Goal: Communication & Community: Answer question/provide support

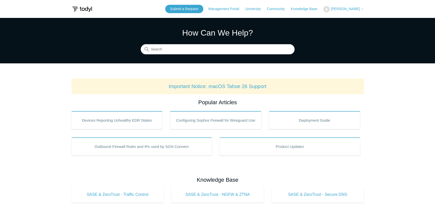
click at [353, 9] on span "[PERSON_NAME]" at bounding box center [345, 9] width 29 height 4
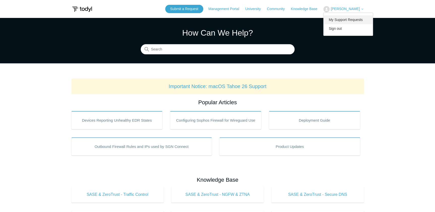
click at [352, 17] on link "My Support Requests" at bounding box center [348, 19] width 49 height 9
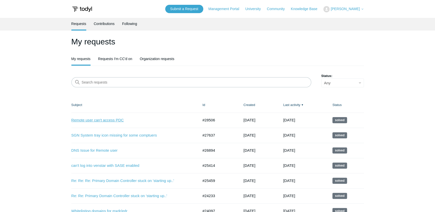
click at [106, 120] on link "Remote user can't access PDC" at bounding box center [131, 120] width 120 height 6
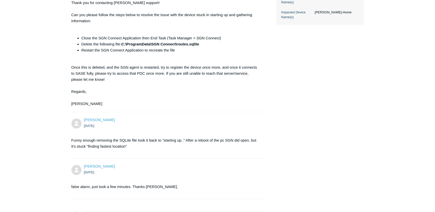
scroll to position [245, 0]
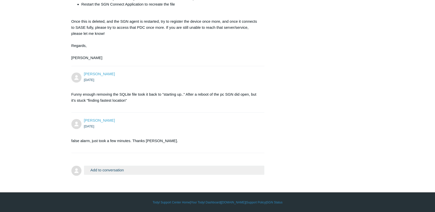
click at [126, 131] on div "[PERSON_NAME] [DATE] false alarm, just took a few minutes. Thanks [PERSON_NAME]." at bounding box center [167, 133] width 193 height 30
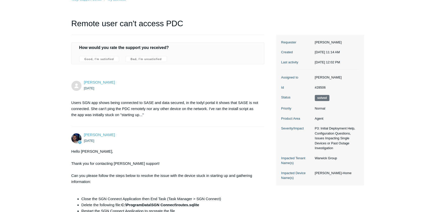
scroll to position [0, 0]
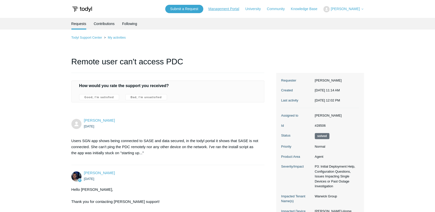
click at [238, 7] on link "Management Portal" at bounding box center [226, 8] width 36 height 5
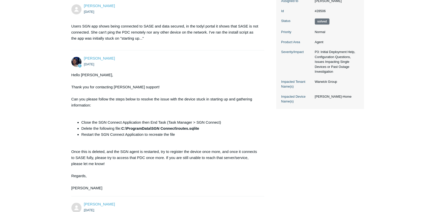
scroll to position [138, 0]
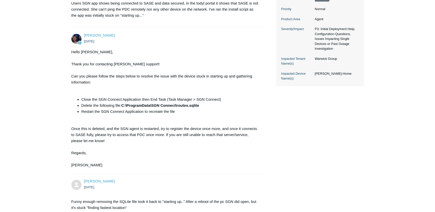
click at [261, 151] on div "Connor Davis 2 days ago Hello Ali, Thank you for contacting Todyl support! Can …" at bounding box center [167, 101] width 193 height 136
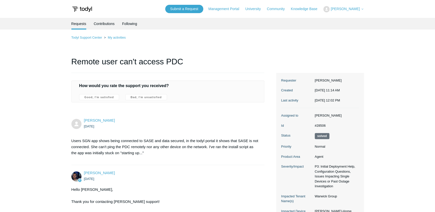
scroll to position [245, 0]
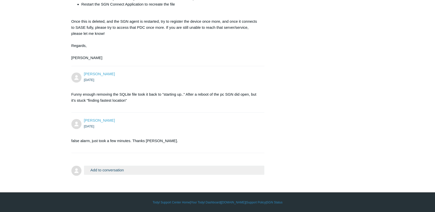
click at [125, 169] on button "Add to conversation" at bounding box center [174, 170] width 181 height 9
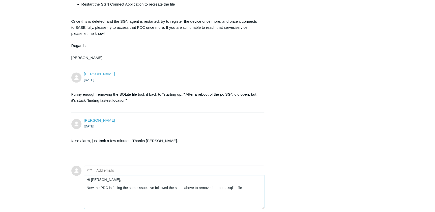
scroll to position [290, 0]
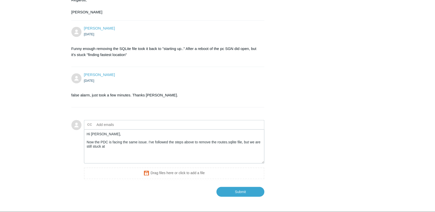
drag, startPoint x: 327, startPoint y: 86, endPoint x: 259, endPoint y: 122, distance: 77.3
click at [154, 151] on textarea "Hi Connor, Now the PDC is facing the same issue. I've followed the steps above …" at bounding box center [174, 146] width 181 height 34
type textarea "Hi Connor, Now the PDC is facing the same issue. I've followed the steps above …"
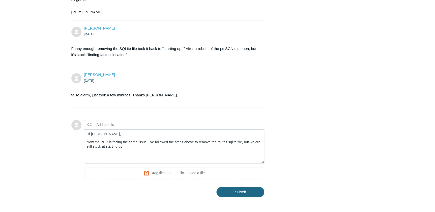
click at [237, 191] on input "Submit" at bounding box center [241, 192] width 48 height 10
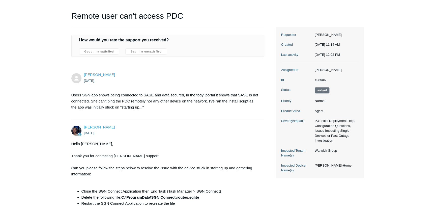
scroll to position [310, 0]
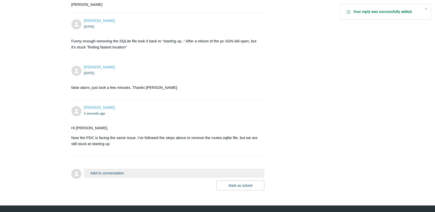
scroll to position [311, 0]
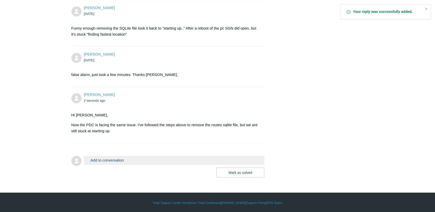
click at [130, 106] on div "Ali Zahir 2 seconds ago Hi Connor, Now the PDC is facing the same issue. I've f…" at bounding box center [167, 115] width 193 height 46
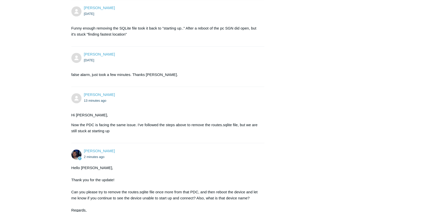
scroll to position [398, 0]
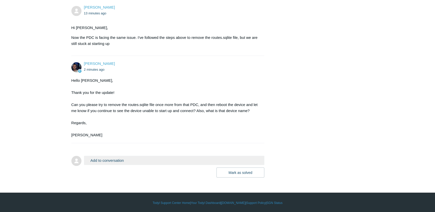
click at [143, 157] on button "Add to conversation" at bounding box center [174, 160] width 181 height 9
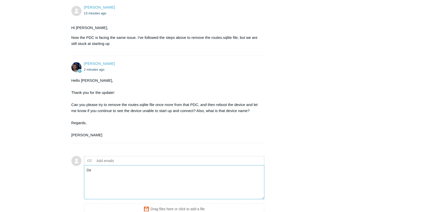
type textarea "D"
drag, startPoint x: 148, startPoint y: 176, endPoint x: 85, endPoint y: 177, distance: 63.6
click at [83, 177] on form "Add to conversation CC Add emails Rebooting now after removing sqlite file, dev…" at bounding box center [167, 190] width 193 height 84
drag, startPoint x: 149, startPoint y: 169, endPoint x: 70, endPoint y: 169, distance: 79.2
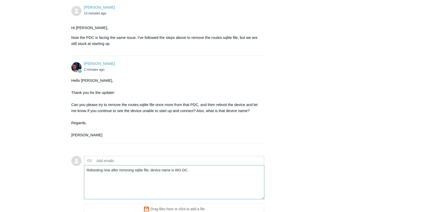
paste textarea "After reboot still seeing the same thing."
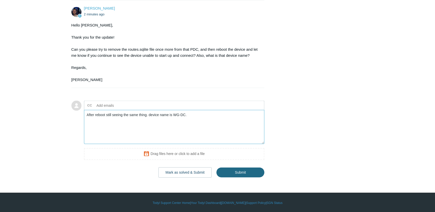
type textarea "After reboot still seeing the same thing. device name is WG-DC."
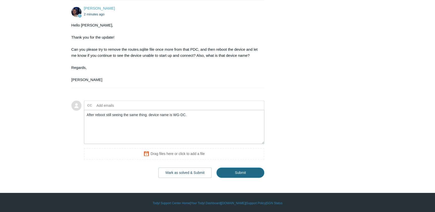
click at [256, 170] on input "Submit" at bounding box center [241, 172] width 48 height 10
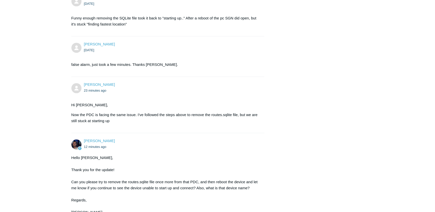
scroll to position [439, 0]
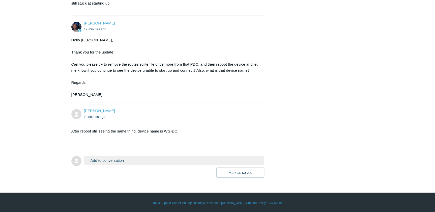
click at [131, 138] on li "Ali Zahir 2 seconds ago After reboot still seeing the same thing. device name i…" at bounding box center [167, 123] width 193 height 40
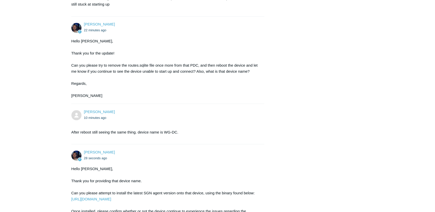
scroll to position [544, 0]
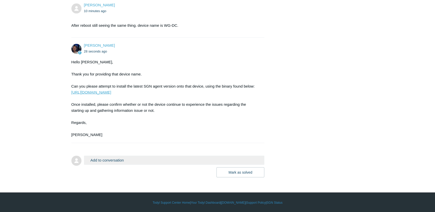
click at [111, 91] on link "[URL][DOMAIN_NAME]" at bounding box center [91, 92] width 40 height 4
click at [111, 90] on link "[URL][DOMAIN_NAME]" at bounding box center [91, 92] width 40 height 4
click at [171, 134] on div "Hello [PERSON_NAME], Thank you for providing that device name. Can you please a…" at bounding box center [165, 98] width 188 height 79
click at [109, 161] on button "Add to conversation" at bounding box center [174, 160] width 181 height 9
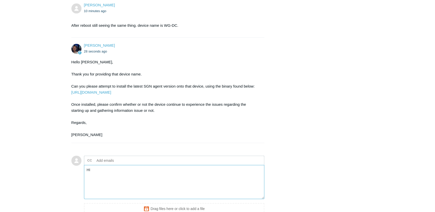
type textarea "H"
click at [124, 171] on textarea "Add your reply" at bounding box center [174, 182] width 181 height 34
click at [251, 111] on div "Hello [PERSON_NAME], Thank you for providing that device name. Can you please a…" at bounding box center [165, 98] width 188 height 79
click at [120, 134] on div "Hello [PERSON_NAME], Thank you for providing that device name. Can you please a…" at bounding box center [165, 98] width 188 height 79
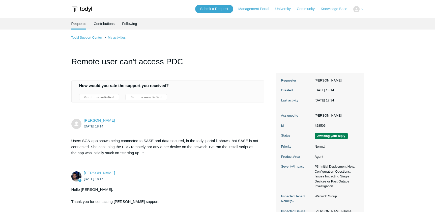
scroll to position [544, 0]
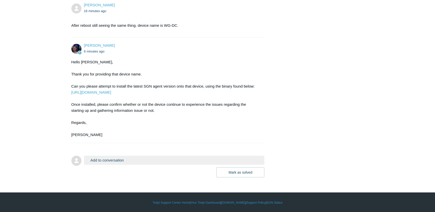
drag, startPoint x: 66, startPoint y: 97, endPoint x: 59, endPoint y: 90, distance: 10.4
click at [236, 95] on div "Hello [PERSON_NAME], Thank you for providing that device name. Can you please a…" at bounding box center [165, 98] width 188 height 79
click at [101, 158] on button "Add to conversation" at bounding box center [174, 160] width 181 height 9
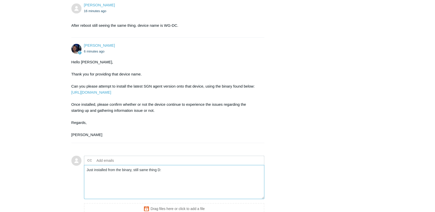
scroll to position [599, 0]
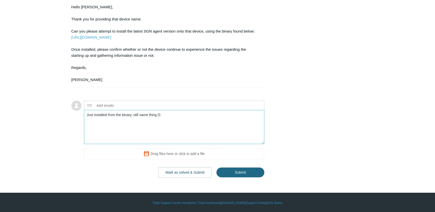
type textarea "Just installed from the binary, still same thing D:"
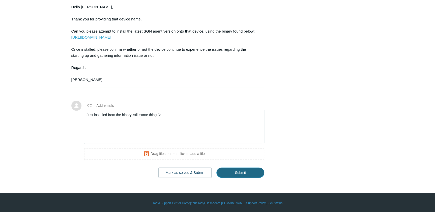
click at [244, 172] on input "Submit" at bounding box center [241, 173] width 48 height 10
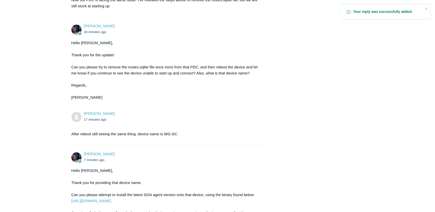
scroll to position [584, 0]
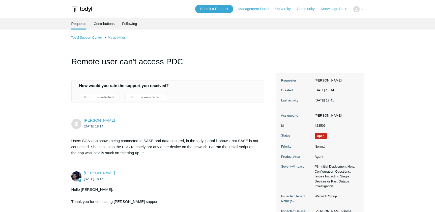
scroll to position [584, 0]
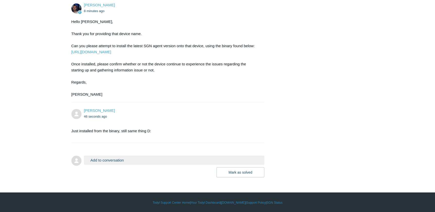
click at [133, 104] on li "[PERSON_NAME] 46 seconds ago Just installed from the binary, still same thing D:" at bounding box center [167, 123] width 193 height 40
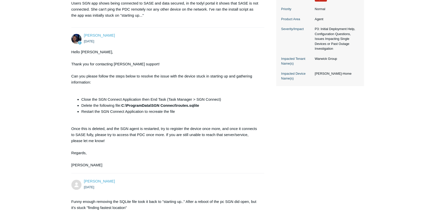
scroll to position [584, 0]
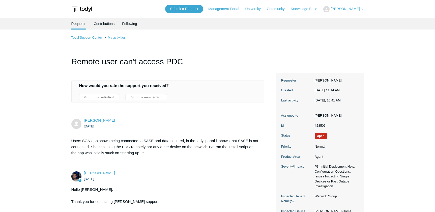
scroll to position [584, 0]
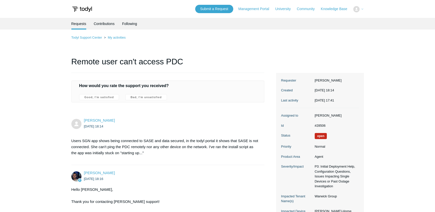
scroll to position [584, 0]
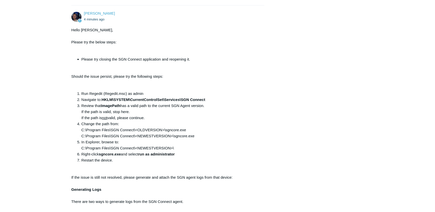
scroll to position [745, 0]
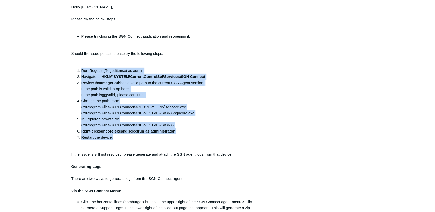
drag, startPoint x: 80, startPoint y: 69, endPoint x: 128, endPoint y: 135, distance: 81.4
click at [128, 135] on ol "Run Regedit (Regedit.msc) as admin Navigate to: HKLM\SYSTEM\CurrentControlSet\S…" at bounding box center [167, 104] width 183 height 73
click at [128, 135] on li "Restart the device." at bounding box center [171, 137] width 178 height 6
drag, startPoint x: 128, startPoint y: 135, endPoint x: 82, endPoint y: 69, distance: 80.5
click at [82, 69] on ol "Run Regedit (Regedit.msc) as admin Navigate to: HKLM\SYSTEM\CurrentControlSet\S…" at bounding box center [167, 104] width 183 height 73
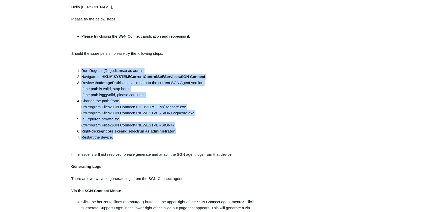
click at [82, 68] on li "Run Regedit (Regedit.msc) as admin" at bounding box center [171, 71] width 178 height 6
drag, startPoint x: 82, startPoint y: 68, endPoint x: 126, endPoint y: 135, distance: 80.5
click at [126, 135] on ol "Run Regedit (Regedit.msc) as admin Navigate to: HKLM\SYSTEM\CurrentControlSet\S…" at bounding box center [167, 104] width 183 height 73
click at [126, 135] on li "Restart the device." at bounding box center [171, 137] width 178 height 6
drag, startPoint x: 115, startPoint y: 135, endPoint x: 82, endPoint y: 66, distance: 75.6
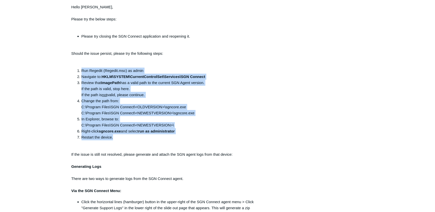
click at [82, 66] on div "Hello Ali, Please try the below steps: Please try closing the SGN Connect appli…" at bounding box center [165, 167] width 188 height 327
drag, startPoint x: 82, startPoint y: 67, endPoint x: 127, endPoint y: 136, distance: 82.2
click at [127, 136] on div "Hello Ali, Please try the below steps: Please try closing the SGN Connect appli…" at bounding box center [165, 167] width 188 height 327
click at [127, 136] on li "Restart the device." at bounding box center [171, 137] width 178 height 6
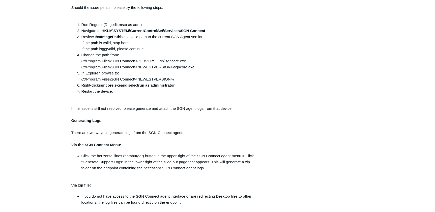
scroll to position [837, 0]
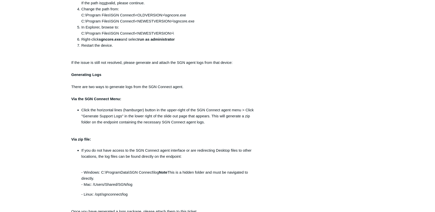
click at [223, 24] on li "In Explorer, browse to: C:\Program Files\SGN Connect\<NEWESTVERSION>\" at bounding box center [171, 30] width 178 height 12
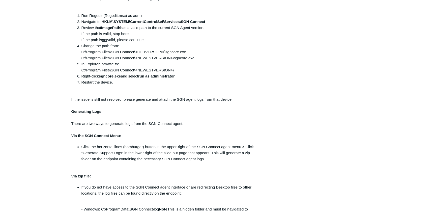
scroll to position [777, 0]
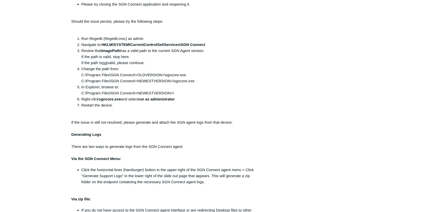
click at [261, 112] on div "Connor Davis 4 minutes ago Hello Ali, Please try the below steps: Please try cl…" at bounding box center [167, 127] width 193 height 343
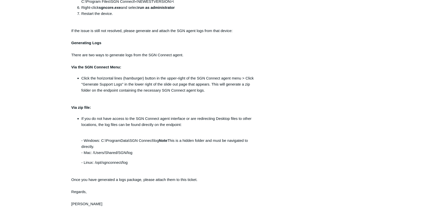
scroll to position [892, 0]
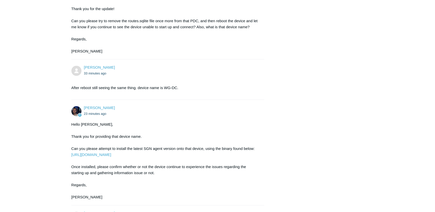
scroll to position [937, 0]
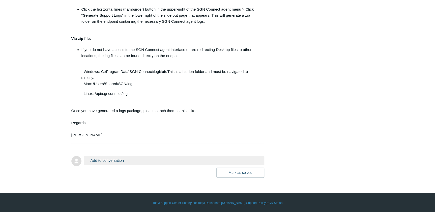
click at [255, 48] on p "If you do not have access to the SGN Connect agent interface or are redirecting…" at bounding box center [171, 53] width 178 height 12
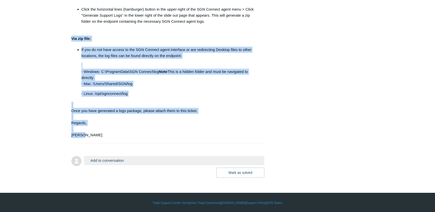
drag, startPoint x: 84, startPoint y: 132, endPoint x: 69, endPoint y: 36, distance: 97.8
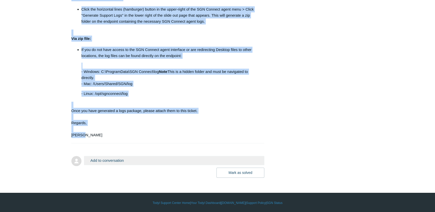
drag, startPoint x: 70, startPoint y: 43, endPoint x: 113, endPoint y: 133, distance: 99.6
drag, startPoint x: 113, startPoint y: 133, endPoint x: 101, endPoint y: 142, distance: 13.9
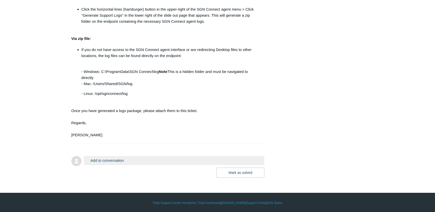
drag, startPoint x: 91, startPoint y: 127, endPoint x: 92, endPoint y: 134, distance: 6.4
drag, startPoint x: 92, startPoint y: 134, endPoint x: 90, endPoint y: 136, distance: 3.1
drag, startPoint x: 90, startPoint y: 136, endPoint x: 87, endPoint y: 135, distance: 3.4
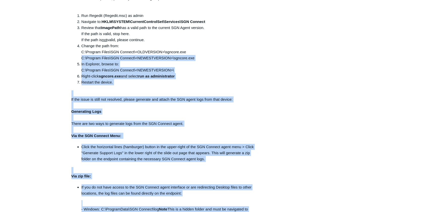
scroll to position [731, 0]
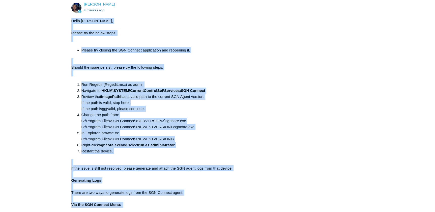
drag, startPoint x: 85, startPoint y: 135, endPoint x: 69, endPoint y: 22, distance: 114.0
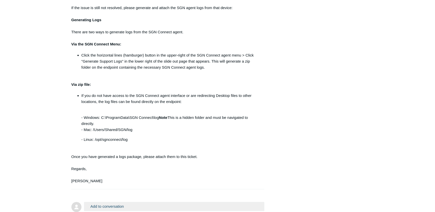
scroll to position [937, 0]
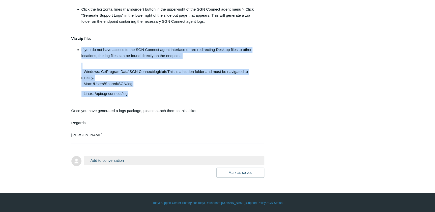
drag, startPoint x: 82, startPoint y: 49, endPoint x: 153, endPoint y: 92, distance: 83.5
click at [153, 92] on ul "If you do not have access to the SGN Connect agent interface or are redirecting…" at bounding box center [167, 72] width 183 height 50
click at [153, 92] on p "- Linux: /opt/sgnconnect/log" at bounding box center [171, 94] width 178 height 6
drag, startPoint x: 153, startPoint y: 92, endPoint x: 79, endPoint y: 46, distance: 87.0
click at [79, 47] on ul "If you do not have access to the SGN Connect agent interface or are redirecting…" at bounding box center [167, 72] width 183 height 50
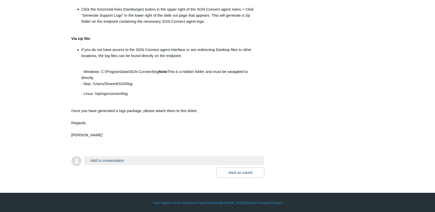
click at [79, 47] on ul "If you do not have access to the SGN Connect agent interface or are redirecting…" at bounding box center [167, 72] width 183 height 50
click at [121, 158] on button "Add to conversation" at bounding box center [174, 160] width 181 height 9
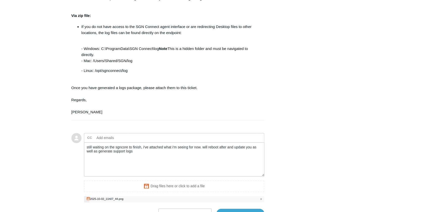
scroll to position [1002, 0]
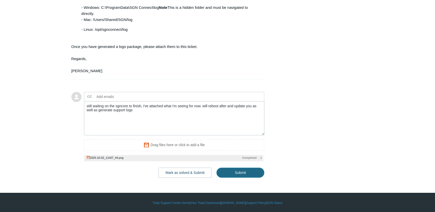
click at [239, 174] on input "Submit" at bounding box center [241, 173] width 48 height 10
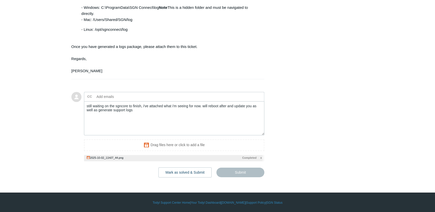
type textarea "still waiting on the sgncore to finish, i've attached what i'm seeing for now. …"
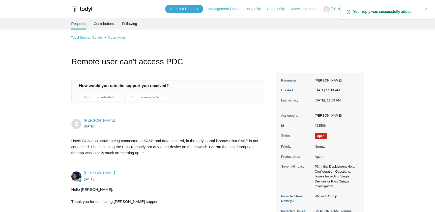
click at [212, 123] on ul "[DATE]" at bounding box center [172, 126] width 176 height 6
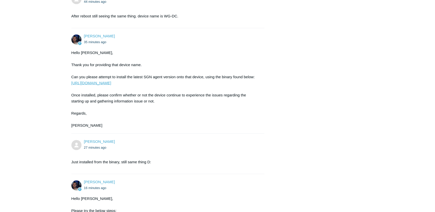
scroll to position [1012, 0]
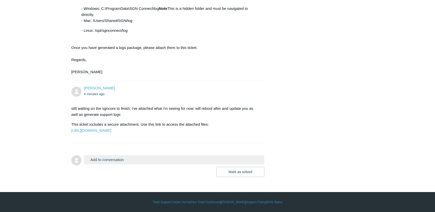
scroll to position [1012, 0]
click at [109, 128] on link "[URL][DOMAIN_NAME]" at bounding box center [91, 130] width 40 height 4
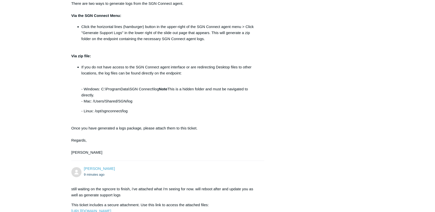
scroll to position [943, 0]
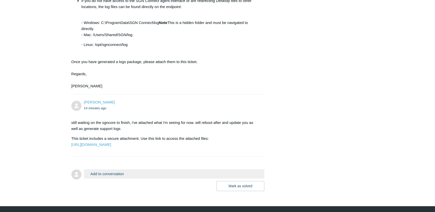
scroll to position [1012, 0]
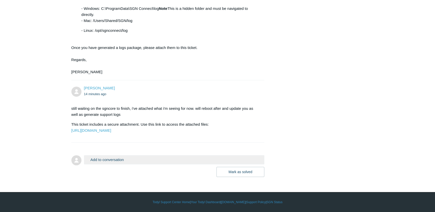
click at [150, 106] on div "still waiting on the sgncore to finish, i've attached what i'm seeing for now. …" at bounding box center [165, 119] width 188 height 28
drag, startPoint x: 150, startPoint y: 106, endPoint x: 137, endPoint y: 102, distance: 13.2
click at [137, 105] on p "still waiting on the sgncore to finish, i've attached what i'm seeing for now. …" at bounding box center [165, 111] width 188 height 12
drag, startPoint x: 137, startPoint y: 102, endPoint x: 128, endPoint y: 102, distance: 9.3
click at [128, 105] on p "still waiting on the sgncore to finish, i've attached what i'm seeing for now. …" at bounding box center [165, 111] width 188 height 12
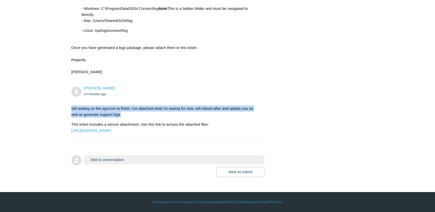
drag, startPoint x: 126, startPoint y: 102, endPoint x: 72, endPoint y: 96, distance: 55.1
click at [72, 105] on p "still waiting on the sgncore to finish, i've attached what i'm seeing for now. …" at bounding box center [165, 111] width 188 height 12
drag, startPoint x: 72, startPoint y: 96, endPoint x: 130, endPoint y: 103, distance: 59.0
click at [130, 105] on p "still waiting on the sgncore to finish, i've attached what i'm seeing for now. …" at bounding box center [165, 111] width 188 height 12
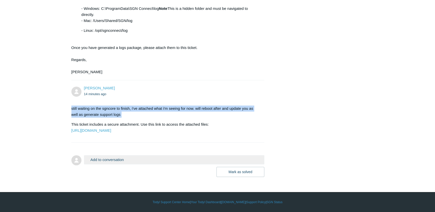
click at [130, 105] on p "still waiting on the sgncore to finish, i've attached what i'm seeing for now. …" at bounding box center [165, 111] width 188 height 12
drag, startPoint x: 130, startPoint y: 103, endPoint x: 64, endPoint y: 95, distance: 66.7
drag, startPoint x: 64, startPoint y: 95, endPoint x: 128, endPoint y: 104, distance: 65.0
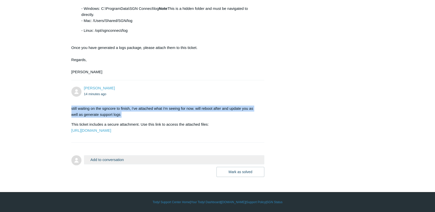
click at [128, 105] on p "still waiting on the sgncore to finish, i've attached what i'm seeing for now. …" at bounding box center [165, 111] width 188 height 12
drag, startPoint x: 128, startPoint y: 104, endPoint x: 60, endPoint y: 93, distance: 69.7
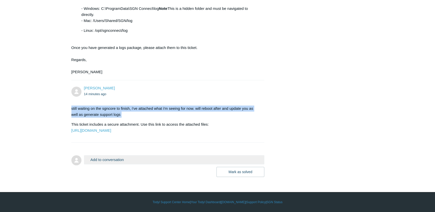
drag, startPoint x: 60, startPoint y: 93, endPoint x: 135, endPoint y: 101, distance: 75.3
click at [135, 105] on p "still waiting on the sgncore to finish, i've attached what i'm seeing for now. …" at bounding box center [165, 111] width 188 height 12
drag, startPoint x: 135, startPoint y: 101, endPoint x: 68, endPoint y: 92, distance: 67.0
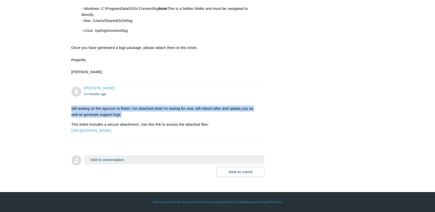
drag, startPoint x: 68, startPoint y: 92, endPoint x: 124, endPoint y: 102, distance: 56.6
click at [124, 105] on p "still waiting on the sgncore to finish, i've attached what i'm seeing for now. …" at bounding box center [165, 111] width 188 height 12
drag, startPoint x: 124, startPoint y: 102, endPoint x: 70, endPoint y: 96, distance: 54.1
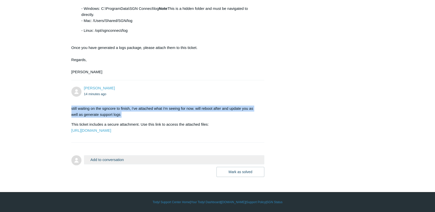
drag, startPoint x: 69, startPoint y: 94, endPoint x: 122, endPoint y: 102, distance: 53.5
click at [122, 105] on p "still waiting on the sgncore to finish, i've attached what i'm seeing for now. …" at bounding box center [165, 111] width 188 height 12
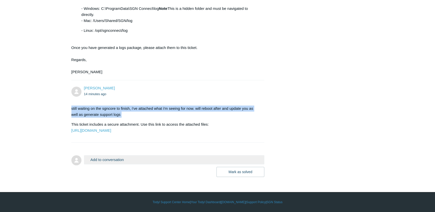
drag, startPoint x: 122, startPoint y: 102, endPoint x: 71, endPoint y: 97, distance: 51.2
click at [71, 105] on p "still waiting on the sgncore to finish, i've attached what i'm seeing for now. …" at bounding box center [165, 111] width 188 height 12
drag, startPoint x: 71, startPoint y: 97, endPoint x: 125, endPoint y: 105, distance: 54.3
click at [125, 105] on p "still waiting on the sgncore to finish, i've attached what i'm seeing for now. …" at bounding box center [165, 111] width 188 height 12
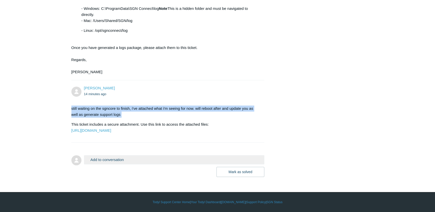
click at [125, 105] on p "still waiting on the sgncore to finish, i've attached what i'm seeing for now. …" at bounding box center [165, 111] width 188 height 12
drag, startPoint x: 125, startPoint y: 105, endPoint x: 54, endPoint y: 96, distance: 71.2
drag, startPoint x: 54, startPoint y: 96, endPoint x: 135, endPoint y: 107, distance: 81.4
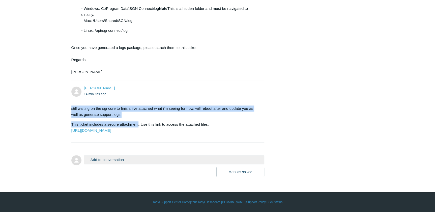
drag, startPoint x: 135, startPoint y: 107, endPoint x: 128, endPoint y: 102, distance: 7.8
click at [128, 105] on p "still waiting on the sgncore to finish, i've attached what i'm seeing for now. …" at bounding box center [165, 111] width 188 height 12
drag, startPoint x: 128, startPoint y: 102, endPoint x: 44, endPoint y: 95, distance: 84.4
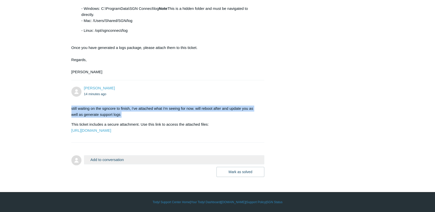
drag, startPoint x: 44, startPoint y: 95, endPoint x: 118, endPoint y: 103, distance: 74.1
drag, startPoint x: 118, startPoint y: 103, endPoint x: 125, endPoint y: 103, distance: 6.6
click at [125, 105] on p "still waiting on the sgncore to finish, i've attached what i'm seeing for now. …" at bounding box center [165, 111] width 188 height 12
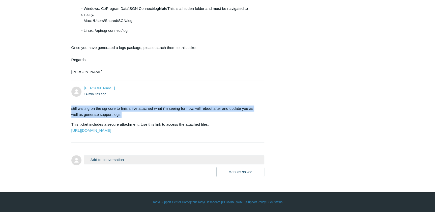
drag, startPoint x: 125, startPoint y: 103, endPoint x: 59, endPoint y: 94, distance: 66.2
drag, startPoint x: 59, startPoint y: 94, endPoint x: 131, endPoint y: 102, distance: 72.1
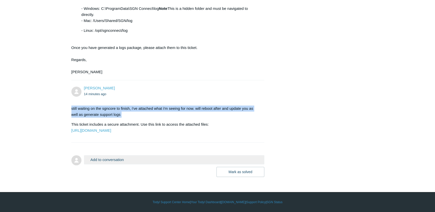
click at [131, 105] on p "still waiting on the sgncore to finish, i've attached what i'm seeing for now. …" at bounding box center [165, 111] width 188 height 12
drag, startPoint x: 131, startPoint y: 103, endPoint x: 49, endPoint y: 90, distance: 82.9
drag, startPoint x: 49, startPoint y: 90, endPoint x: 130, endPoint y: 102, distance: 82.2
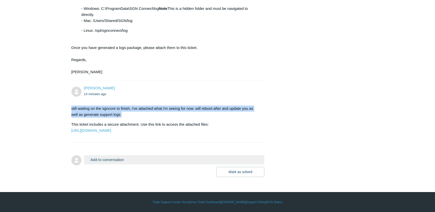
click at [130, 105] on p "still waiting on the sgncore to finish, i've attached what i'm seeing for now. …" at bounding box center [165, 111] width 188 height 12
drag, startPoint x: 130, startPoint y: 102, endPoint x: 69, endPoint y: 94, distance: 61.7
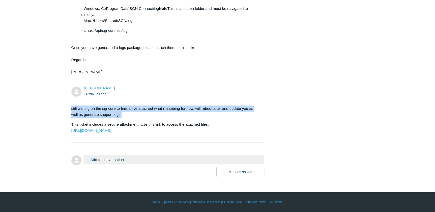
drag, startPoint x: 69, startPoint y: 94, endPoint x: 124, endPoint y: 103, distance: 56.3
click at [124, 105] on p "still waiting on the sgncore to finish, i've attached what i'm seeing for now. …" at bounding box center [165, 111] width 188 height 12
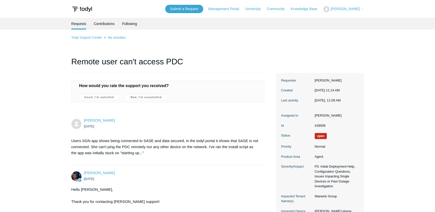
scroll to position [1005, 0]
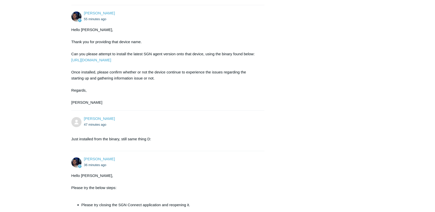
scroll to position [1012, 0]
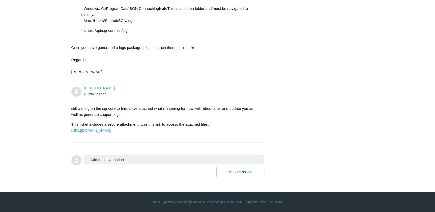
click at [156, 91] on ul "20 minutes ago" at bounding box center [172, 94] width 176 height 6
click at [124, 91] on ul "20 minutes ago" at bounding box center [172, 94] width 176 height 6
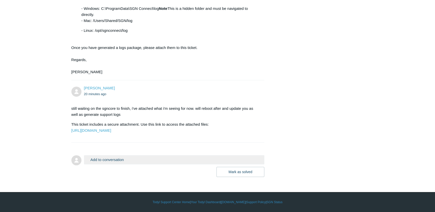
click at [119, 152] on form "Add to conversation CC Add emails Drag files here or click to add a file [PERSO…" at bounding box center [167, 162] width 193 height 29
click at [122, 159] on button "Add to conversation" at bounding box center [174, 159] width 181 height 9
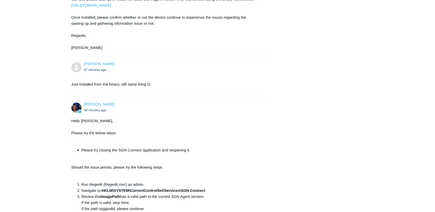
scroll to position [1067, 0]
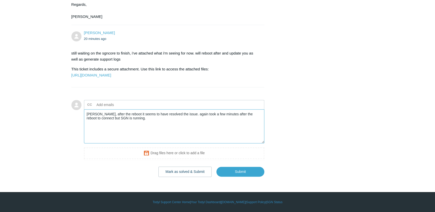
click at [136, 124] on textarea "[PERSON_NAME], after the reboot it seems to have resolved the issue. again took…" at bounding box center [174, 126] width 181 height 34
type textarea "[PERSON_NAME], after the reboot it seems to have resolved the issue. again took…"
click at [195, 171] on button "Mark as solved & Submit" at bounding box center [184, 172] width 53 height 10
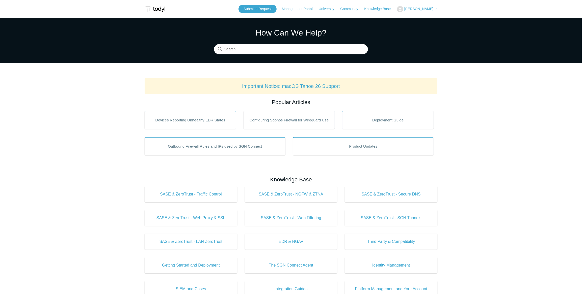
click at [429, 8] on span "[PERSON_NAME]" at bounding box center [418, 9] width 29 height 4
click at [426, 18] on link "My Support Requests" at bounding box center [421, 19] width 49 height 9
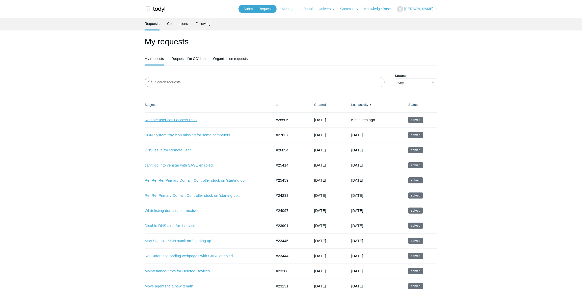
click at [183, 119] on link "Remote user can't access PDC" at bounding box center [205, 120] width 120 height 6
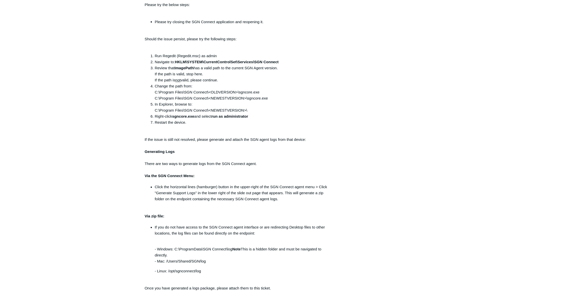
scroll to position [736, 0]
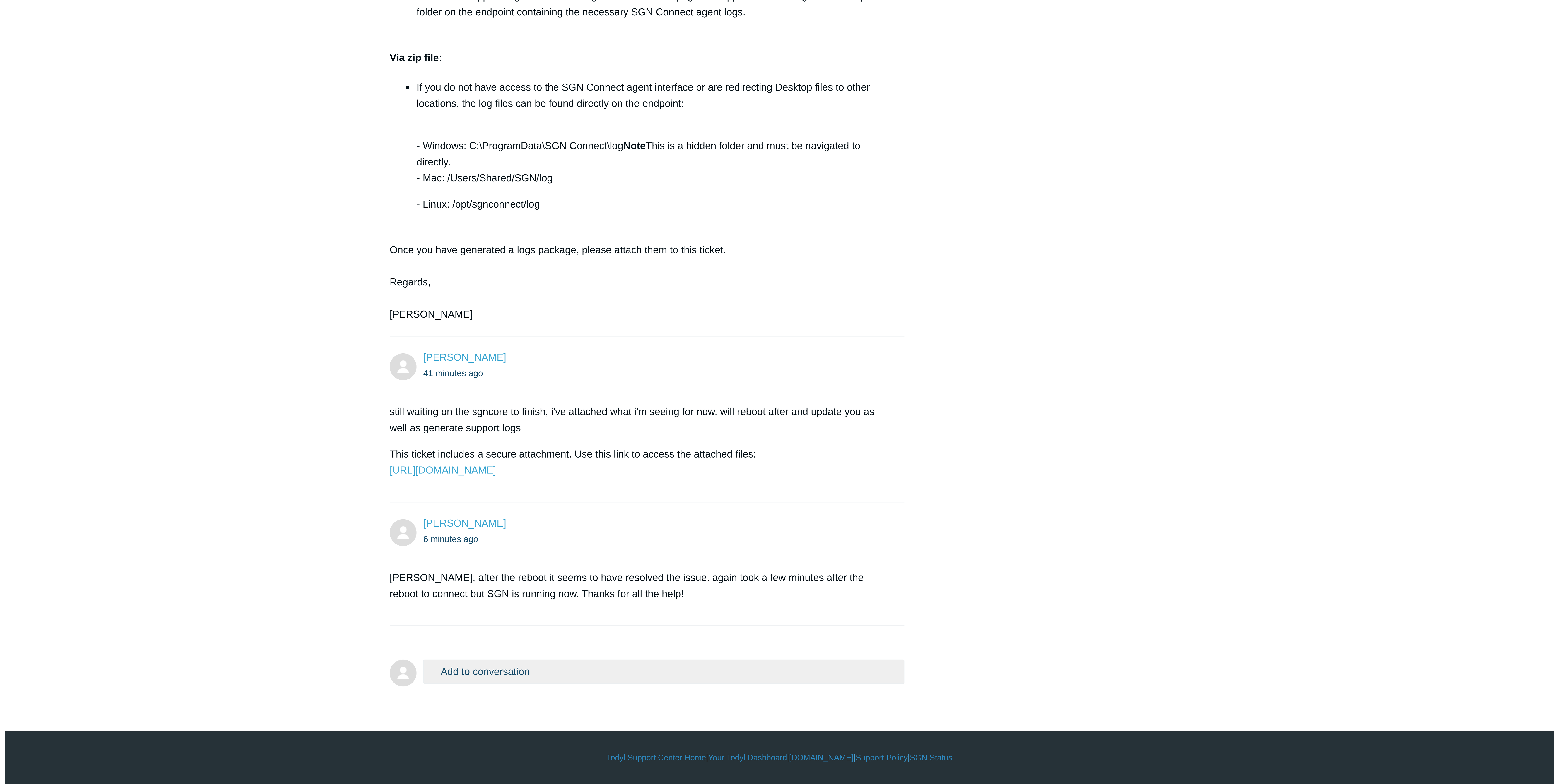
scroll to position [0, 0]
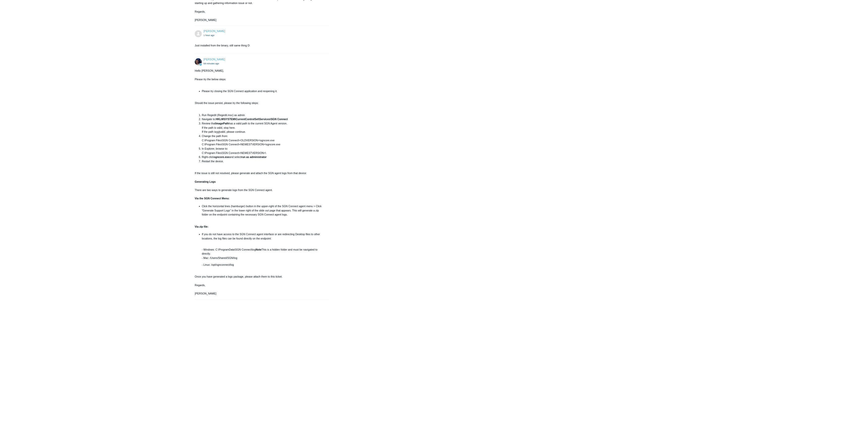
drag, startPoint x: 397, startPoint y: 68, endPoint x: 1312, endPoint y: 226, distance: 928.1
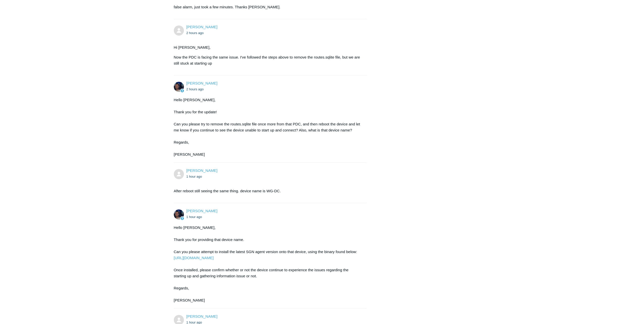
scroll to position [937, 0]
